Goal: Navigation & Orientation: Find specific page/section

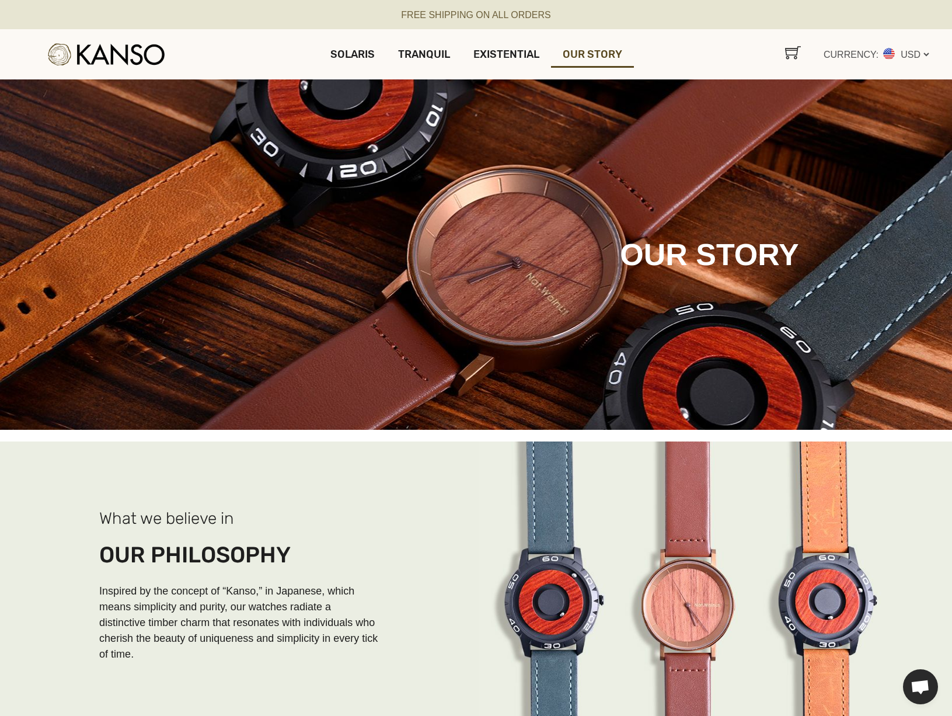
click at [143, 51] on img at bounding box center [106, 54] width 117 height 23
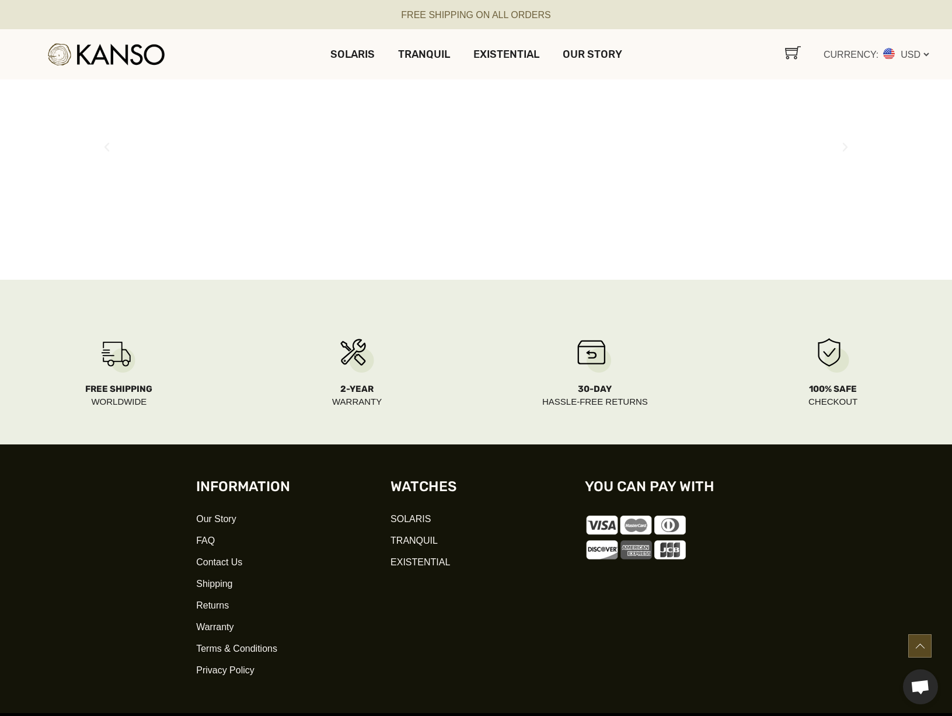
scroll to position [1429, 0]
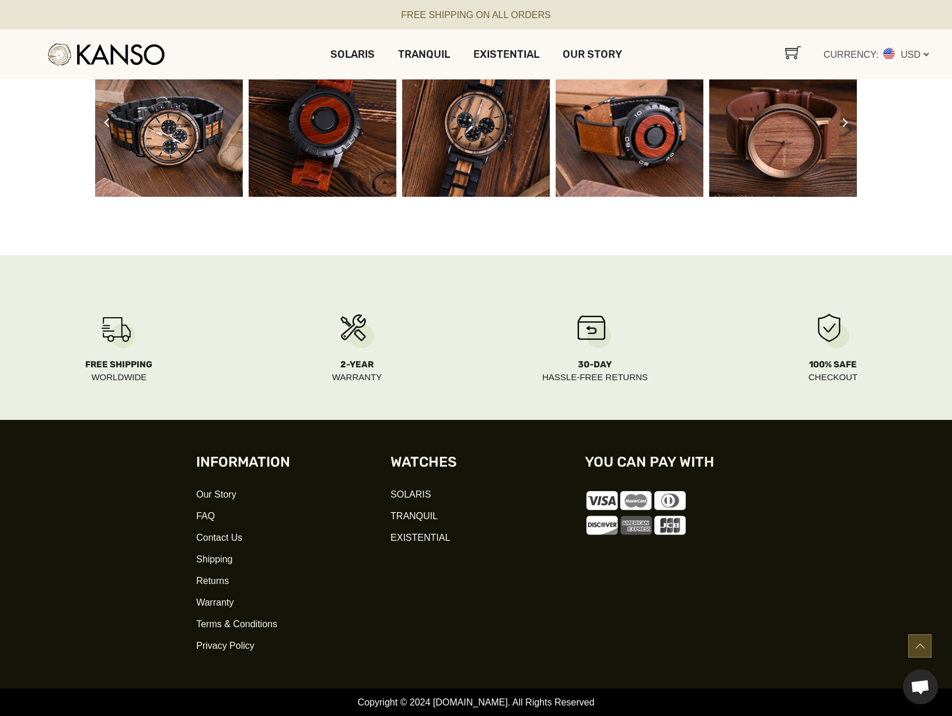
click at [216, 493] on span "Our Story" at bounding box center [216, 494] width 40 height 16
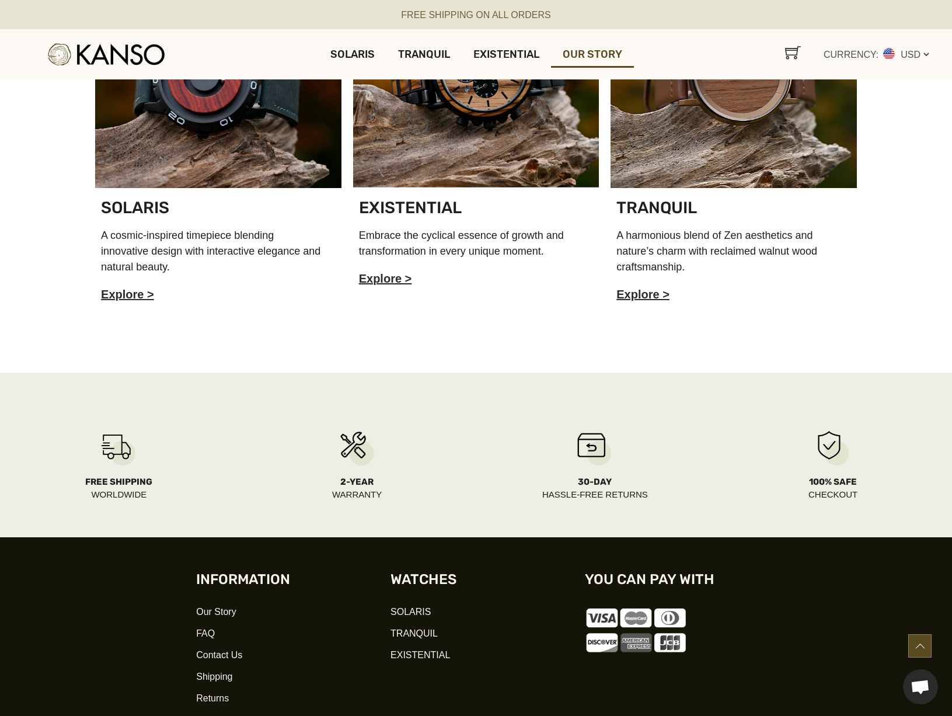
scroll to position [1693, 0]
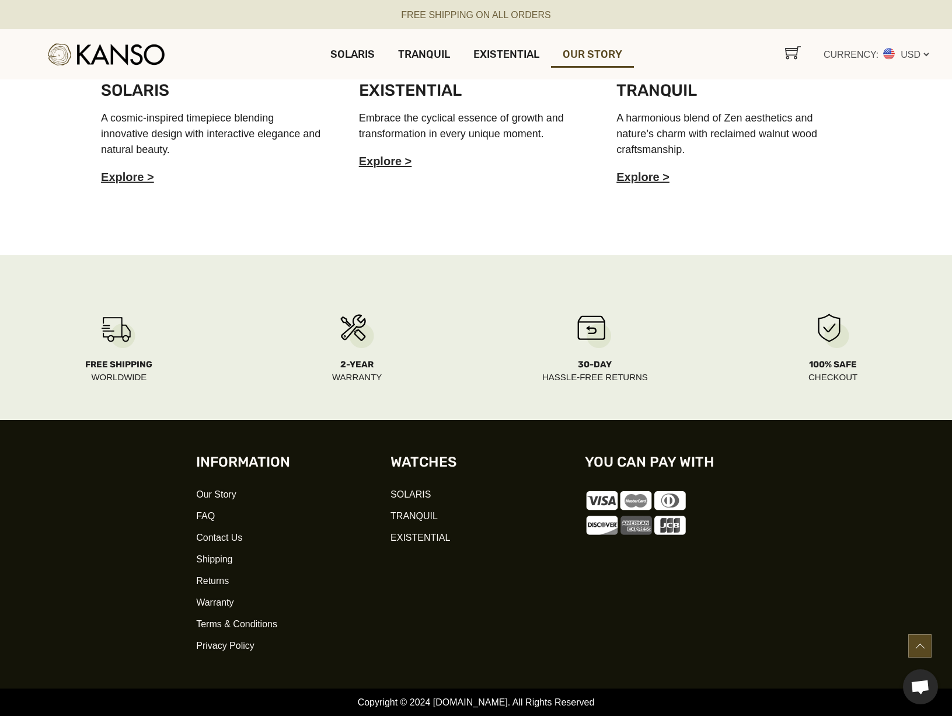
click at [222, 535] on span "Contact Us" at bounding box center [219, 537] width 46 height 16
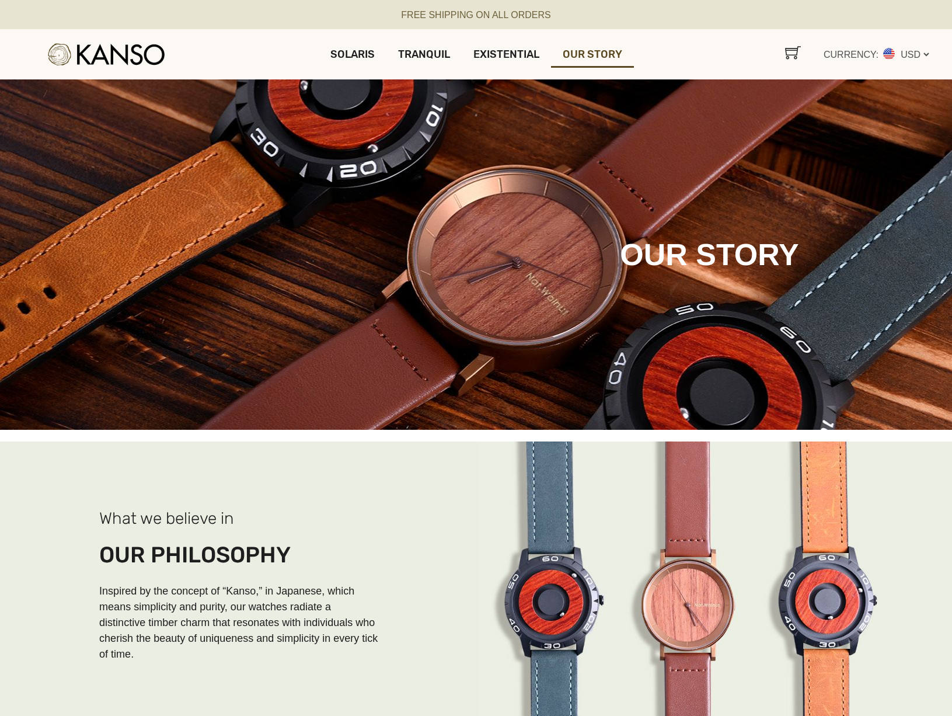
click at [117, 50] on img at bounding box center [106, 54] width 117 height 23
